Goal: Transaction & Acquisition: Purchase product/service

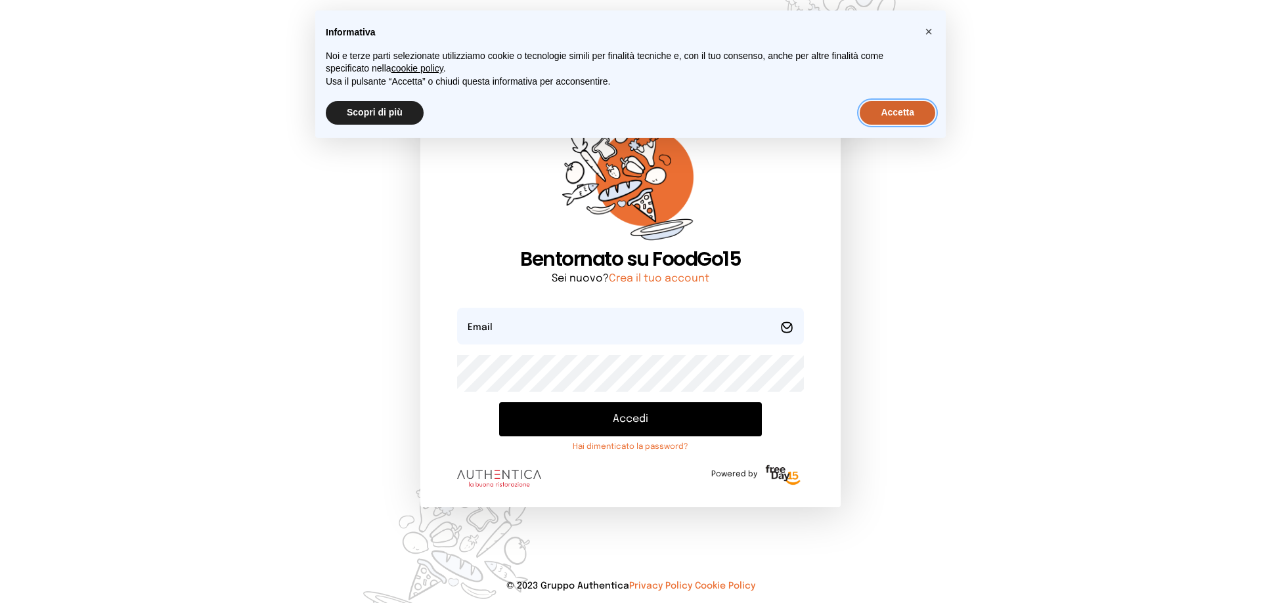
click at [883, 108] on button "Accetta" at bounding box center [898, 113] width 76 height 24
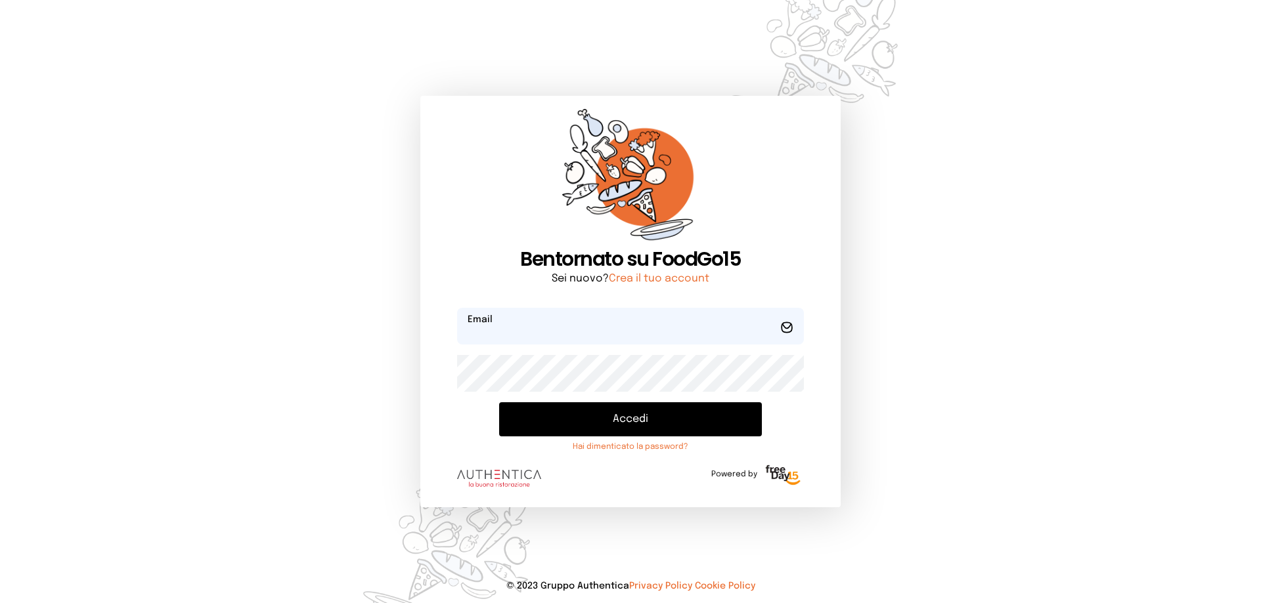
click at [534, 332] on input "email" at bounding box center [630, 326] width 347 height 37
type input "*"
type input "**********"
click at [636, 424] on button "Accedi" at bounding box center [630, 420] width 263 height 34
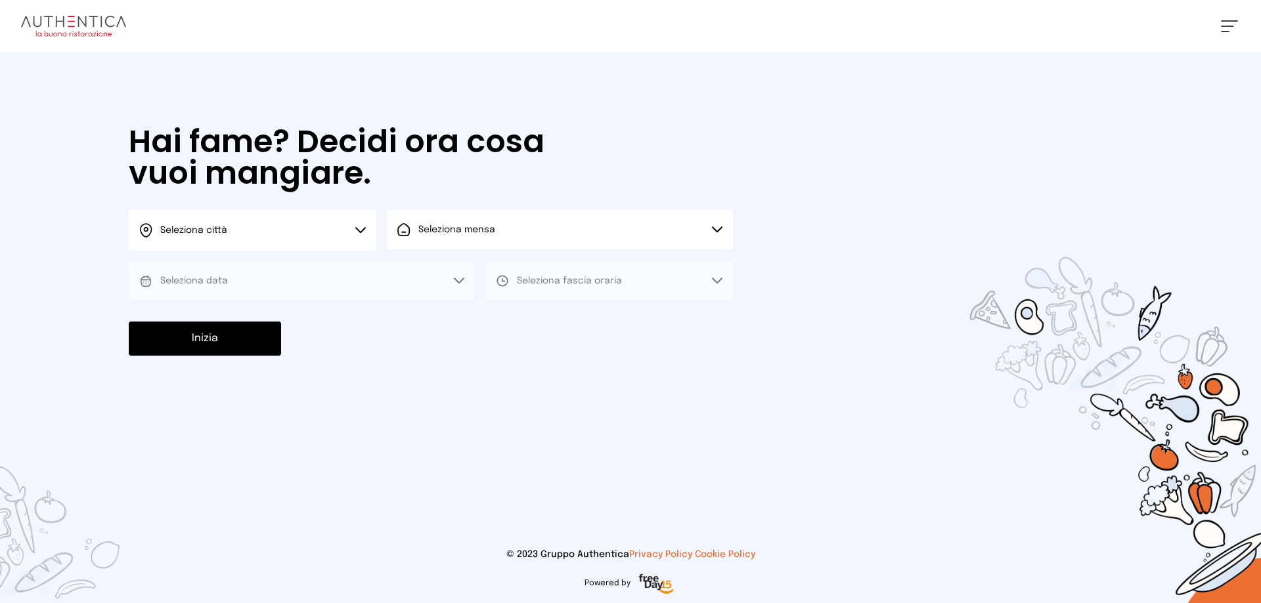
click at [367, 233] on button "Seleziona città" at bounding box center [253, 230] width 248 height 41
click at [347, 252] on li "Terni" at bounding box center [253, 268] width 248 height 35
click at [442, 234] on span "Seleziona mensa" at bounding box center [456, 229] width 77 height 13
click at [449, 269] on span "Mensa interna" at bounding box center [460, 266] width 85 height 13
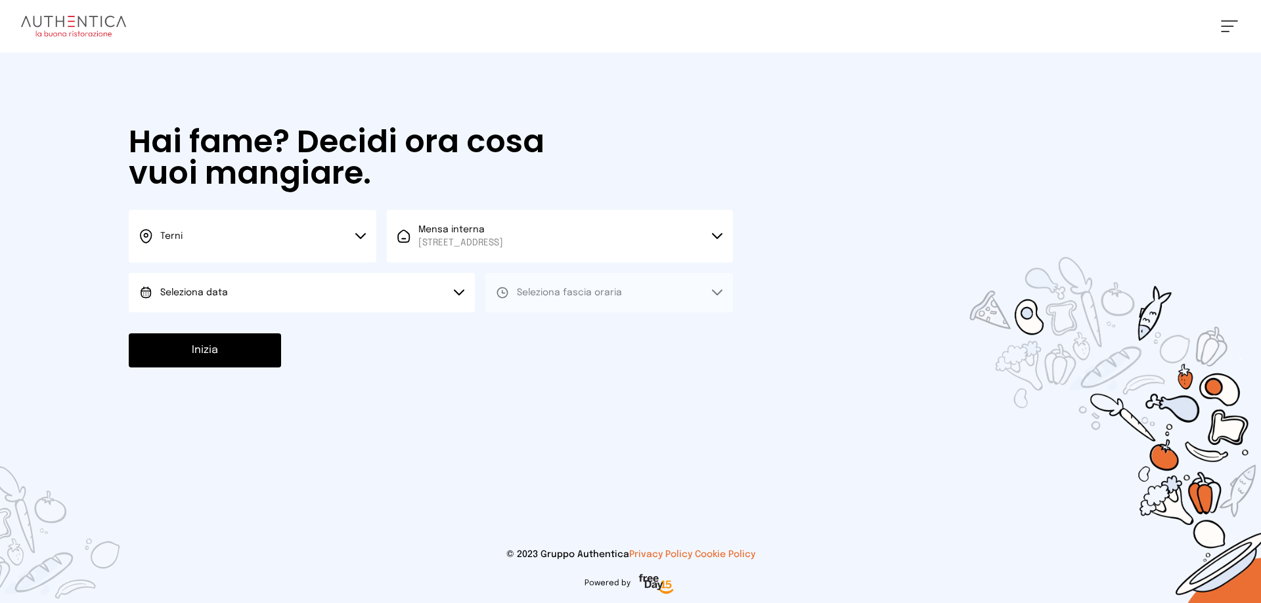
click at [368, 299] on button "Seleziona data" at bounding box center [302, 292] width 346 height 39
click at [359, 317] on li "[DATE], [DATE]" at bounding box center [302, 330] width 346 height 34
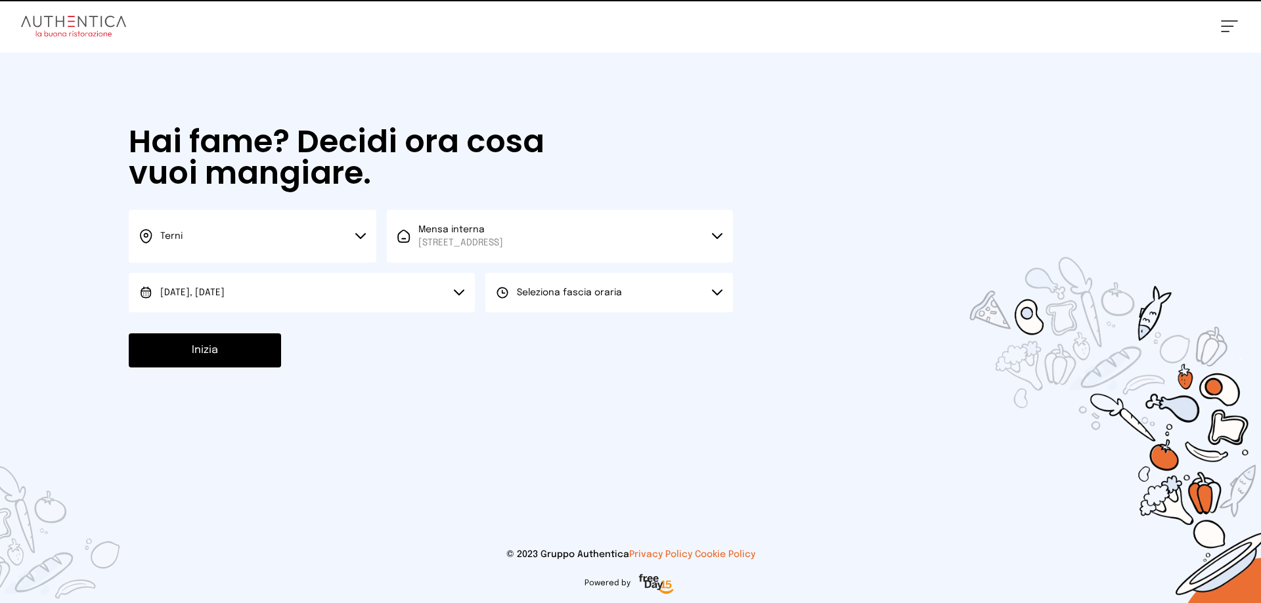
drag, startPoint x: 520, startPoint y: 306, endPoint x: 525, endPoint y: 318, distance: 12.9
click at [523, 311] on button "Seleziona fascia oraria" at bounding box center [609, 292] width 248 height 39
drag, startPoint x: 524, startPoint y: 331, endPoint x: 435, endPoint y: 372, distance: 97.6
click at [524, 332] on span "Pranzo" at bounding box center [533, 329] width 32 height 13
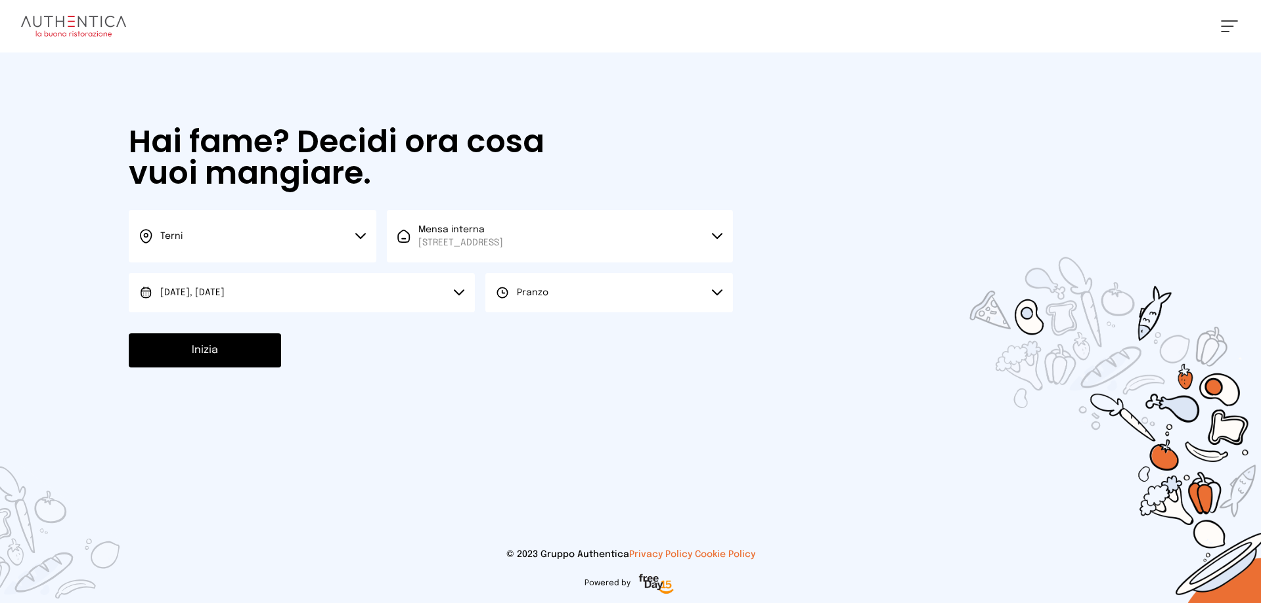
click at [173, 346] on button "Inizia" at bounding box center [205, 351] width 152 height 34
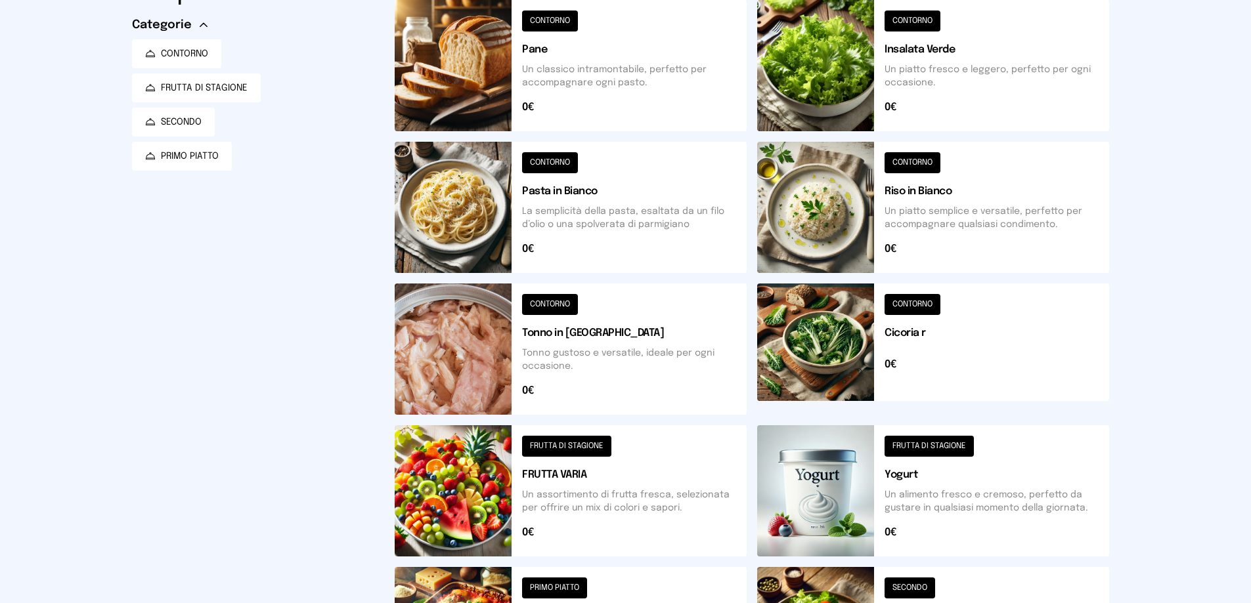
scroll to position [394, 0]
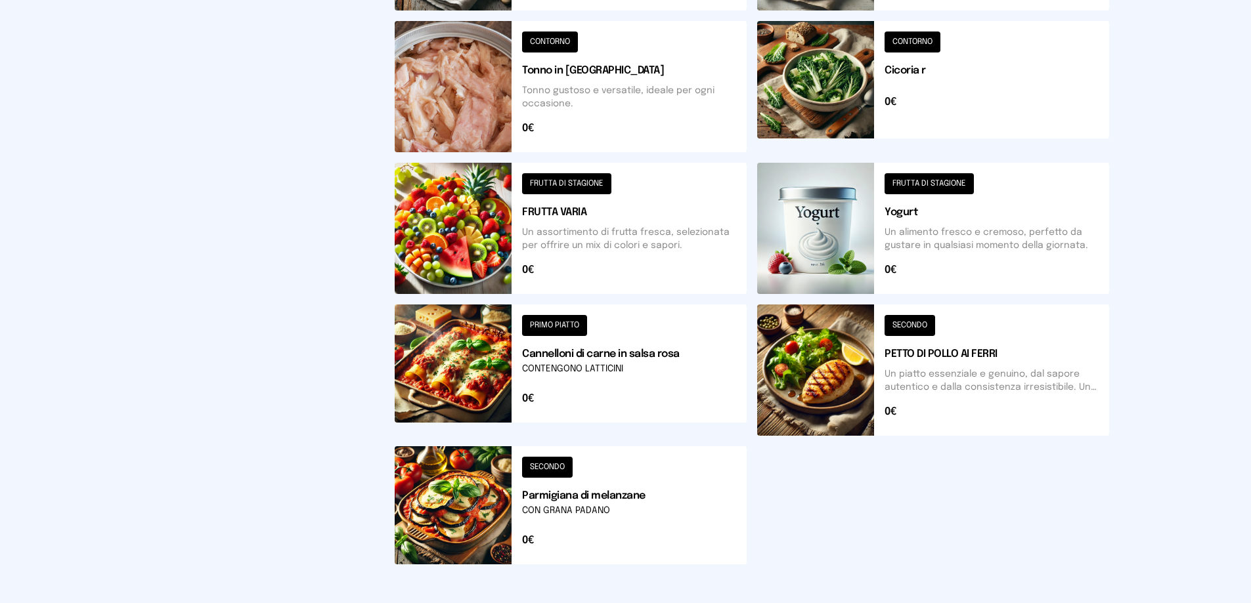
click at [916, 326] on button at bounding box center [933, 370] width 352 height 131
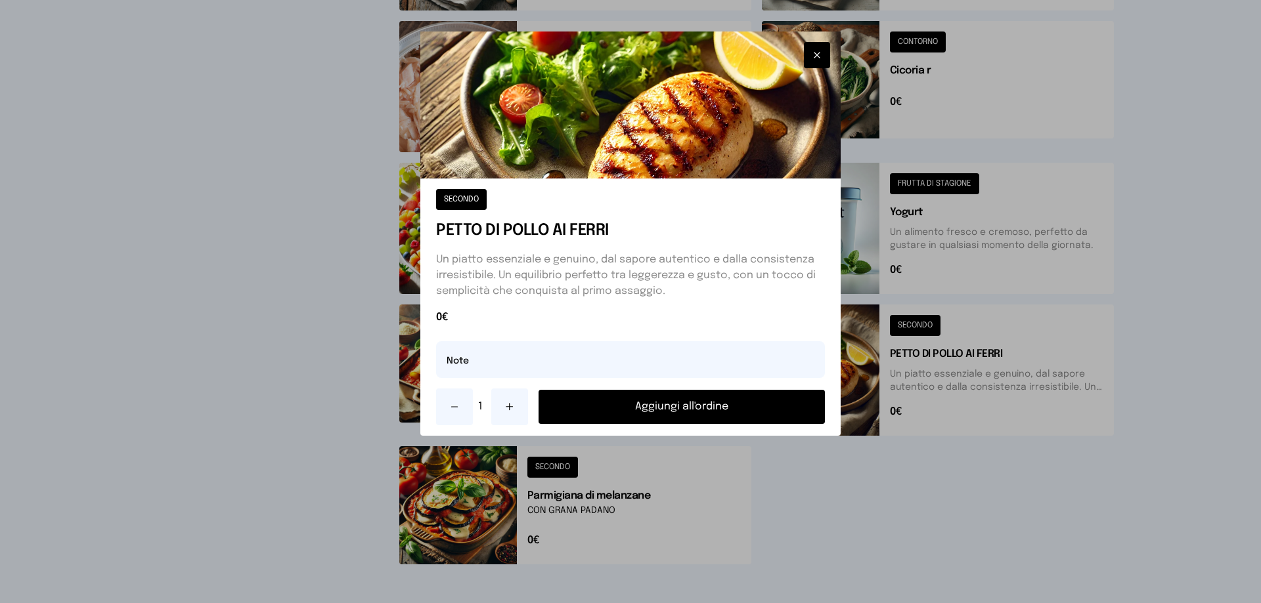
click at [668, 410] on button "Aggiungi all'ordine" at bounding box center [681, 407] width 286 height 34
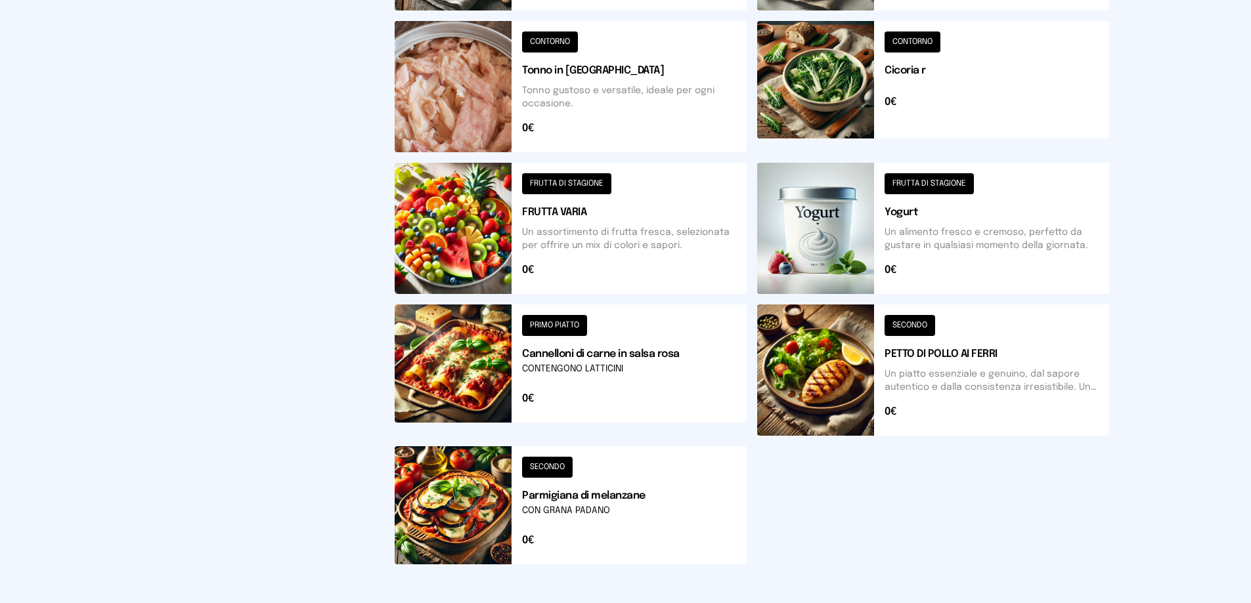
click at [909, 41] on button at bounding box center [933, 86] width 352 height 131
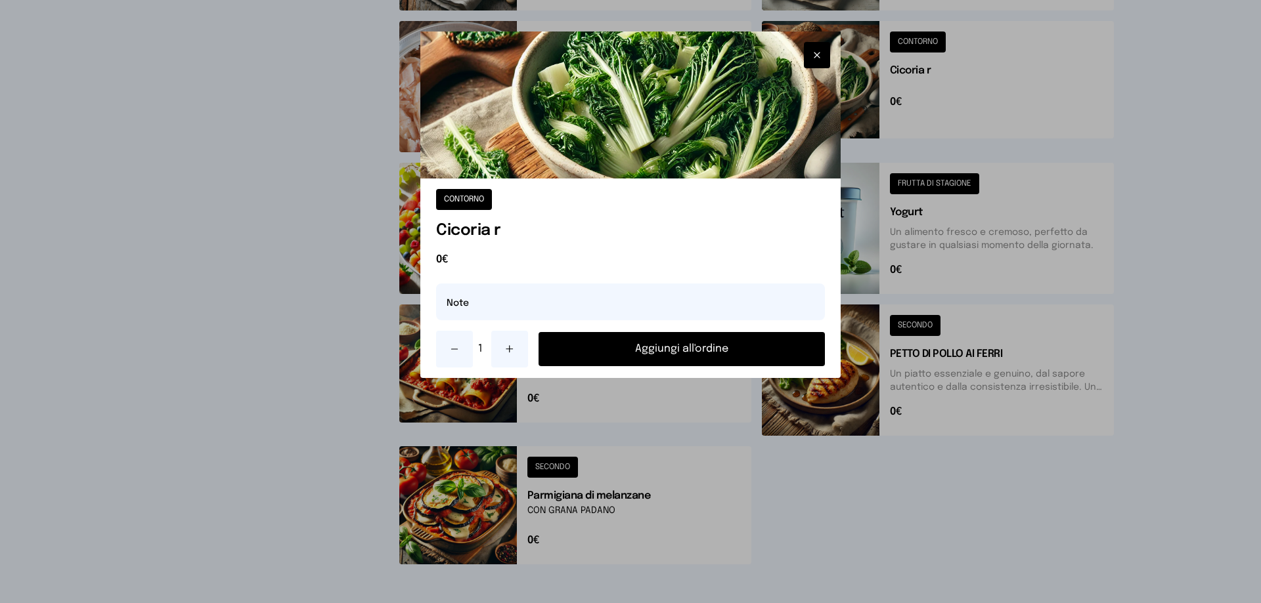
click at [698, 345] on button "Aggiungi all'ordine" at bounding box center [681, 349] width 286 height 34
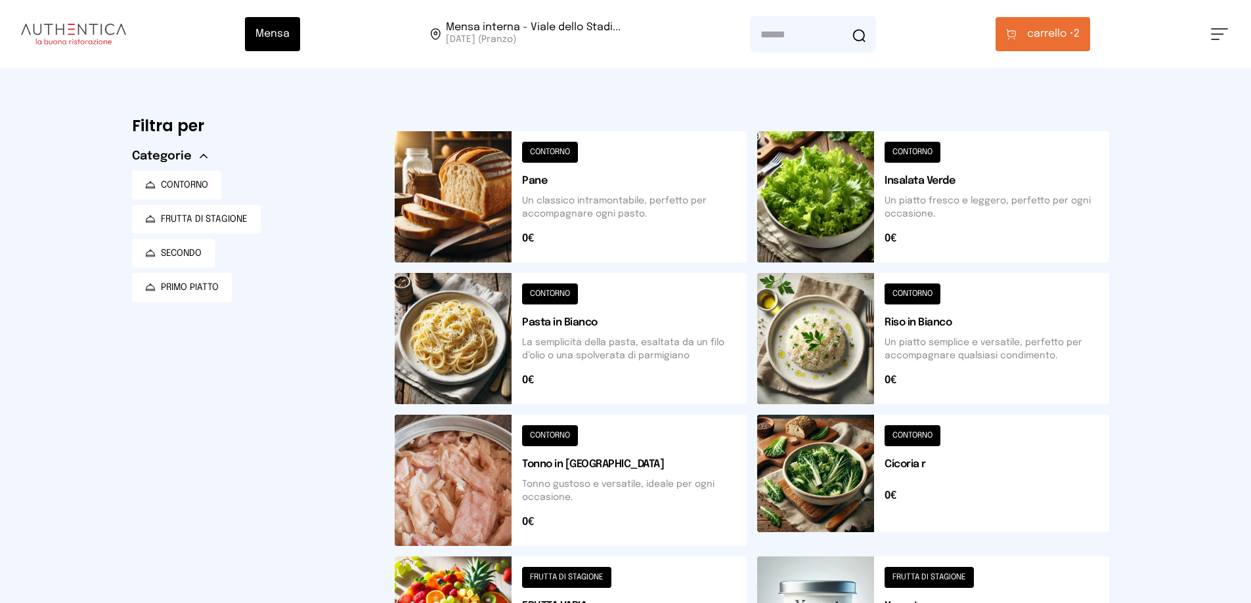
scroll to position [131, 0]
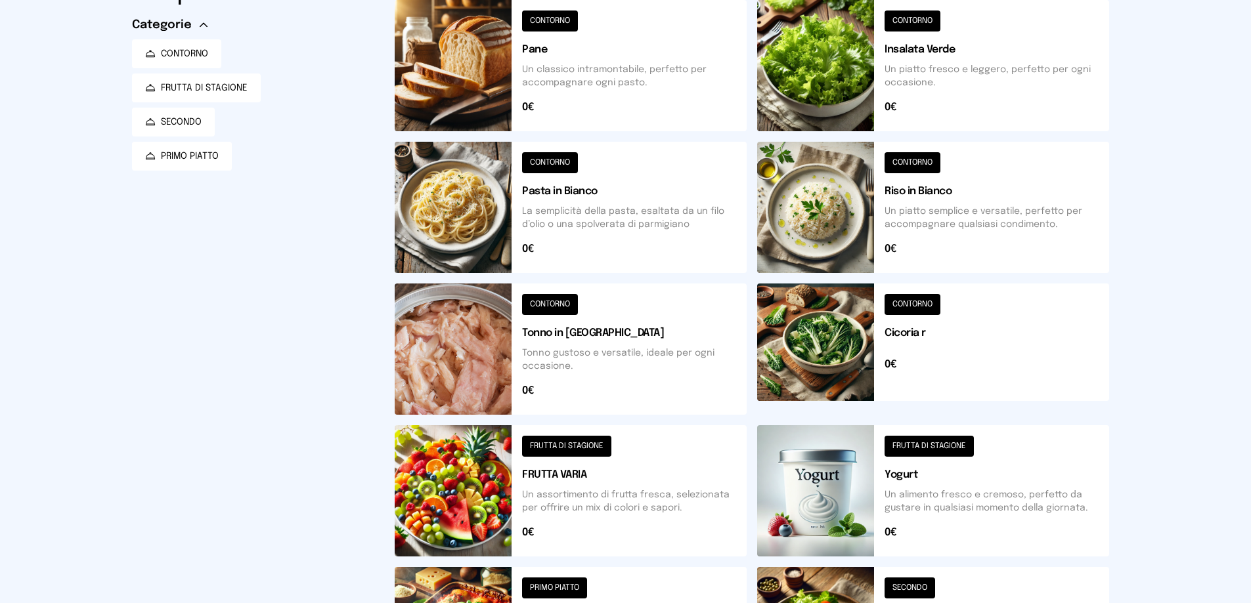
click at [594, 448] on button at bounding box center [571, 491] width 352 height 131
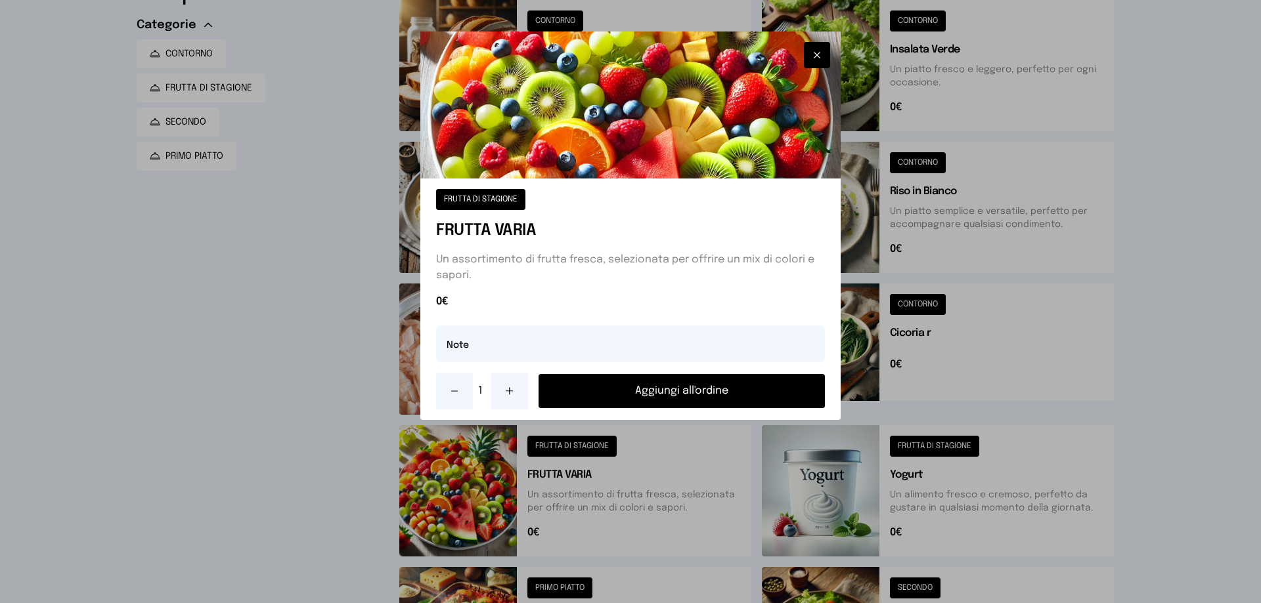
click at [663, 389] on button "Aggiungi all'ordine" at bounding box center [681, 391] width 286 height 34
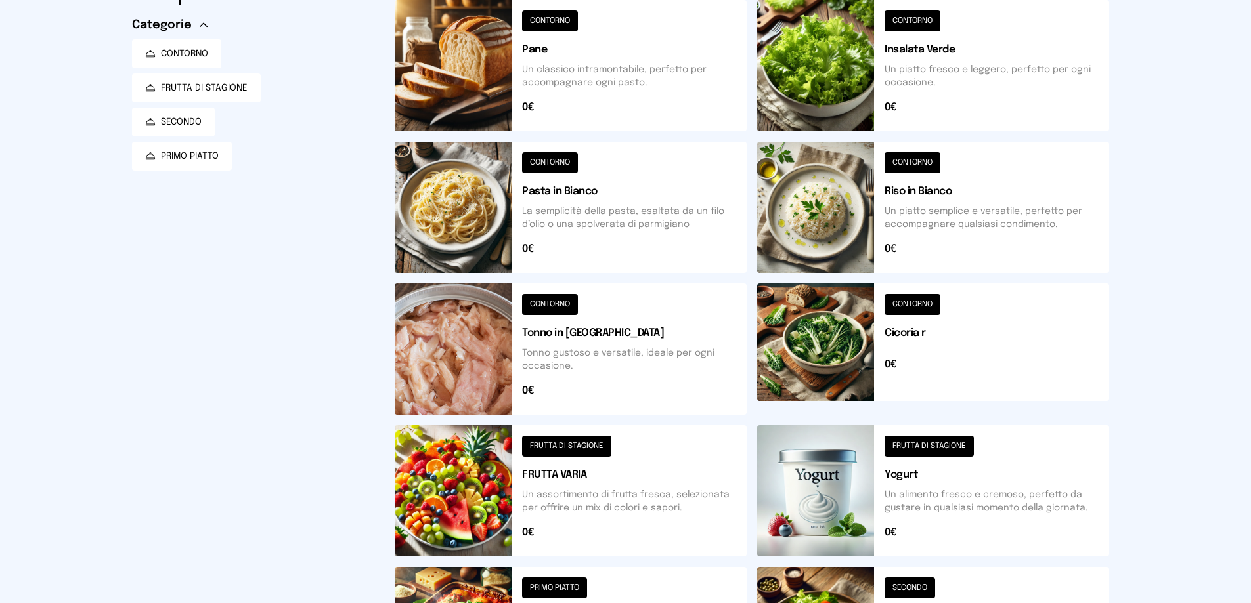
scroll to position [0, 0]
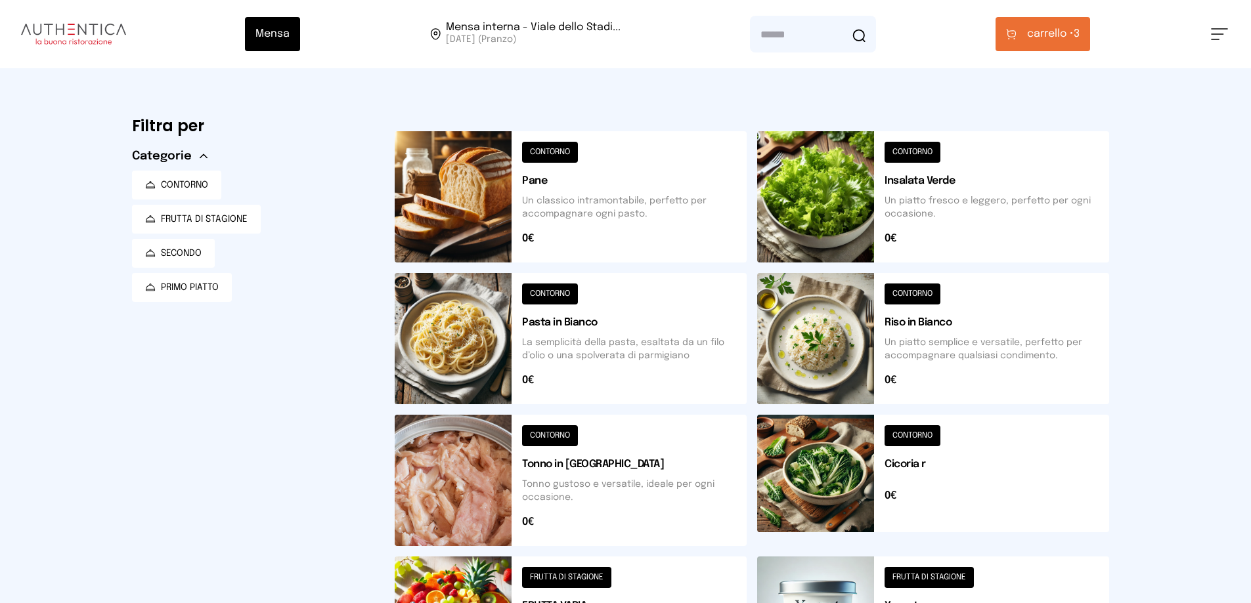
click at [1036, 39] on span "carrello •" at bounding box center [1050, 34] width 47 height 16
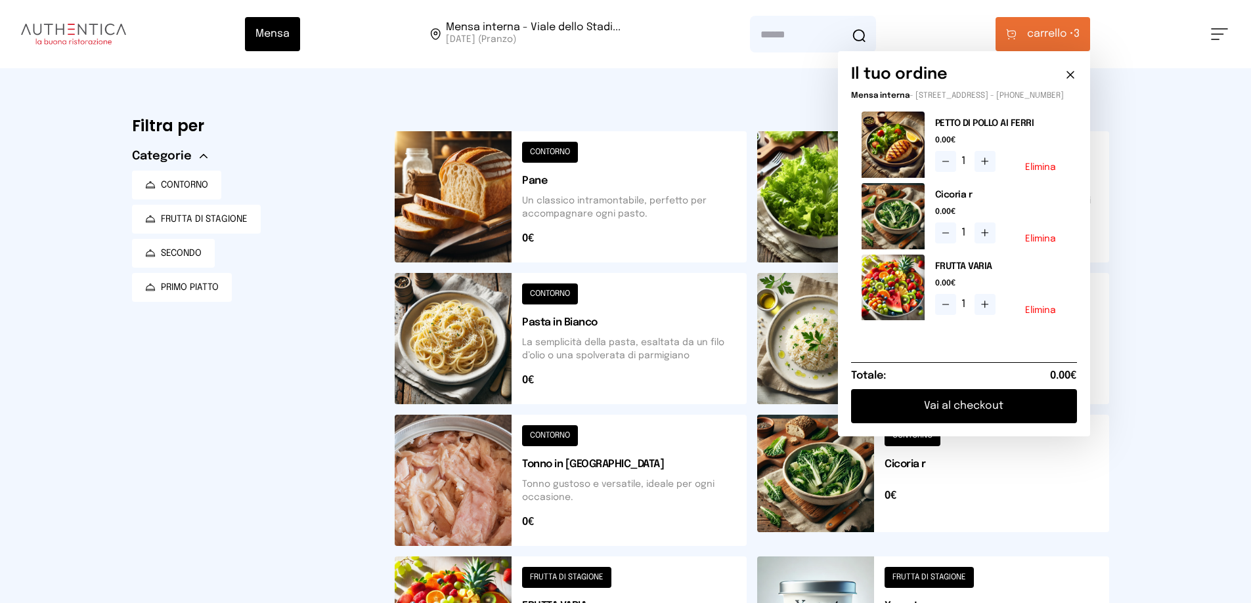
click at [969, 419] on button "Vai al checkout" at bounding box center [964, 406] width 226 height 34
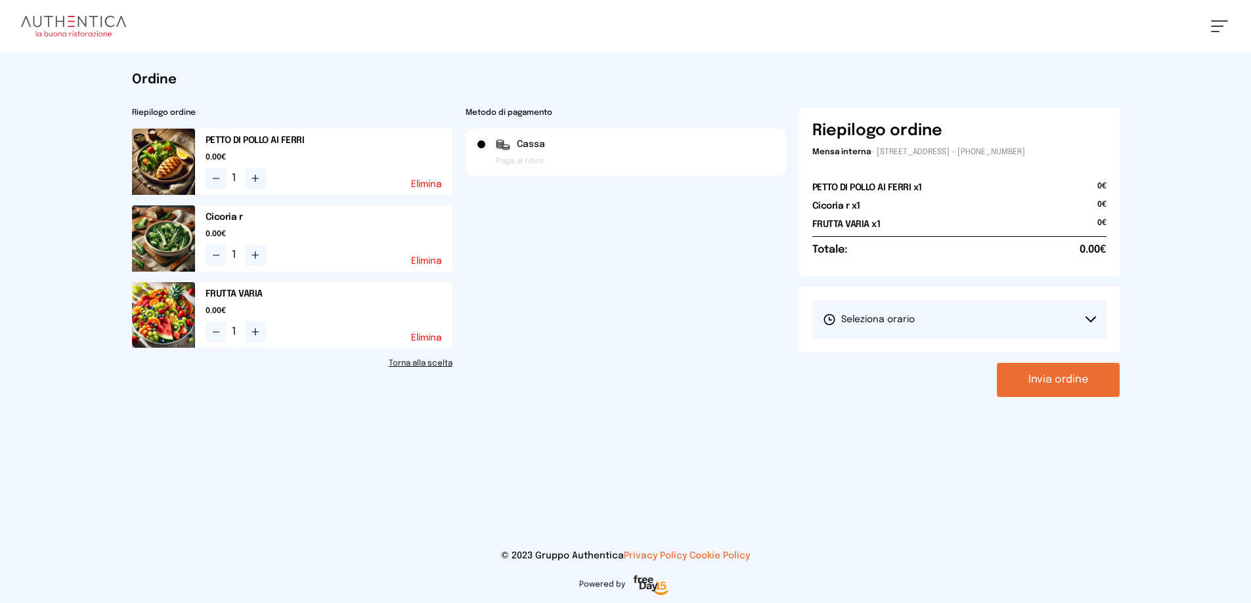
click at [1089, 315] on button "Seleziona orario" at bounding box center [959, 319] width 294 height 39
click at [976, 361] on li "1° Turno (13:00 - 15:00)" at bounding box center [959, 356] width 294 height 34
click at [1044, 380] on button "Invia ordine" at bounding box center [1058, 380] width 123 height 34
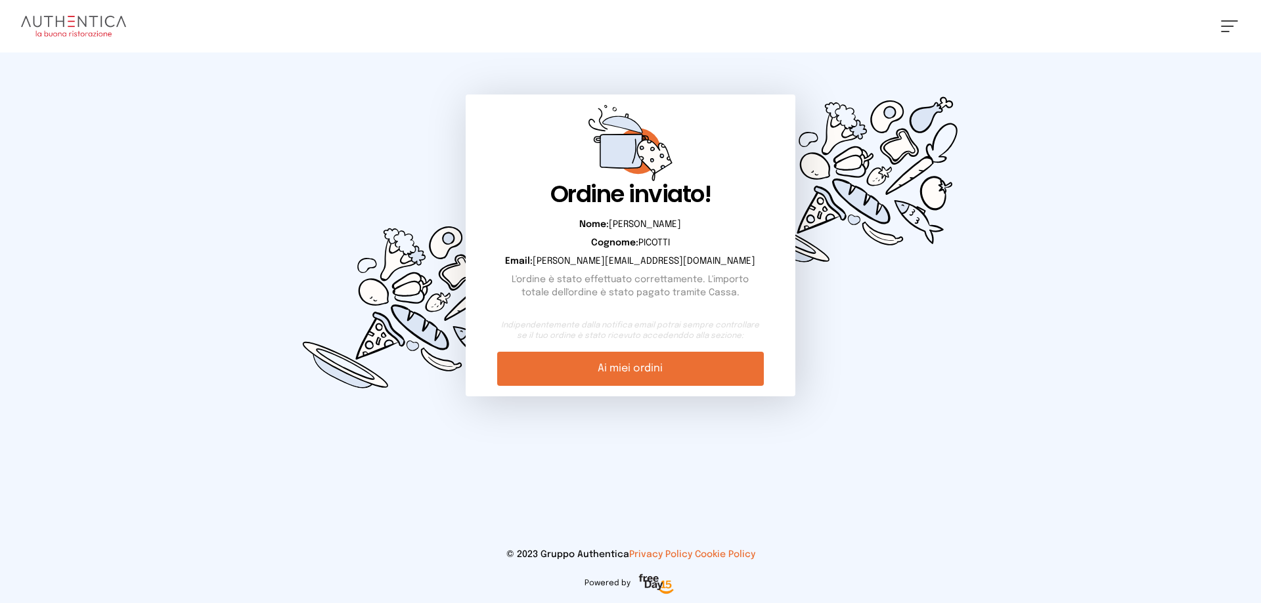
click at [639, 374] on link "Ai miei ordini" at bounding box center [630, 369] width 266 height 34
